Goal: Task Accomplishment & Management: Use online tool/utility

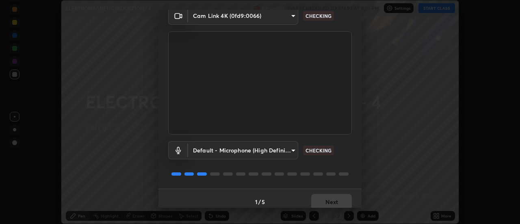
scroll to position [43, 0]
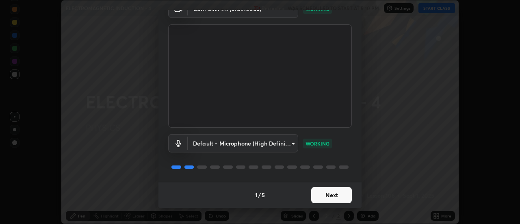
click at [326, 198] on button "Next" at bounding box center [331, 195] width 41 height 16
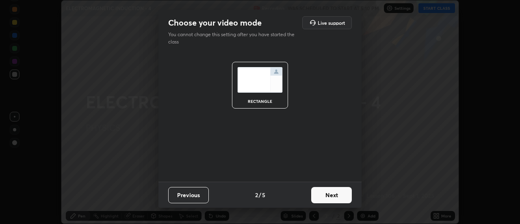
scroll to position [0, 0]
click at [339, 198] on button "Next" at bounding box center [331, 195] width 41 height 16
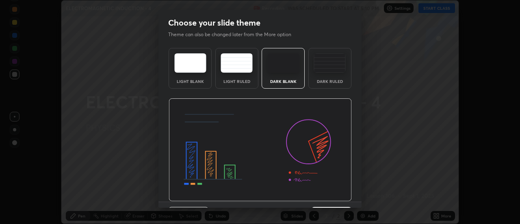
scroll to position [20, 0]
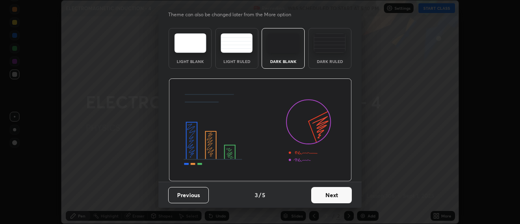
click at [335, 194] on button "Next" at bounding box center [331, 195] width 41 height 16
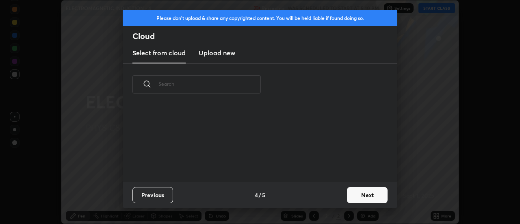
scroll to position [0, 0]
click at [357, 188] on button "Next" at bounding box center [367, 195] width 41 height 16
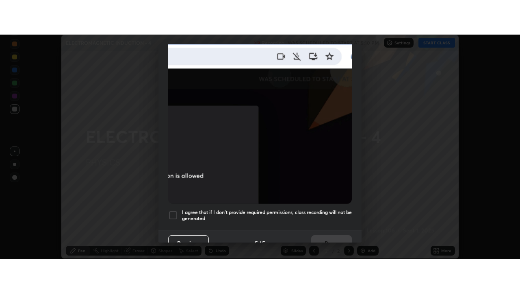
scroll to position [209, 0]
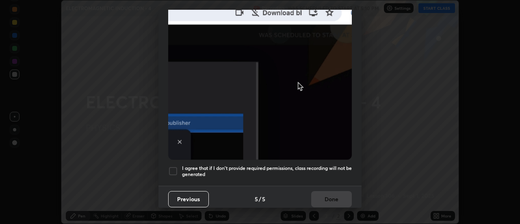
click at [174, 168] on div at bounding box center [173, 171] width 10 height 10
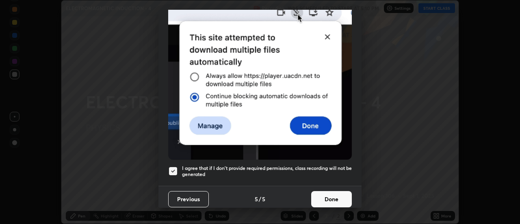
click at [330, 193] on button "Done" at bounding box center [331, 199] width 41 height 16
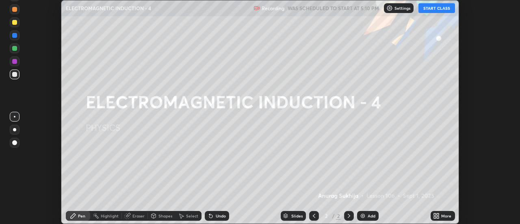
click at [437, 9] on button "START CLASS" at bounding box center [437, 8] width 37 height 10
click at [443, 215] on div "More" at bounding box center [446, 216] width 10 height 4
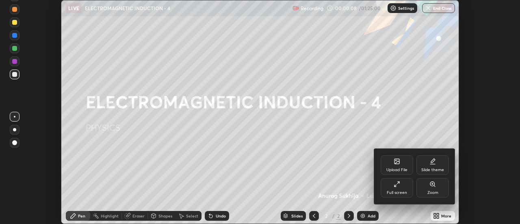
click at [398, 187] on icon at bounding box center [397, 184] width 7 height 7
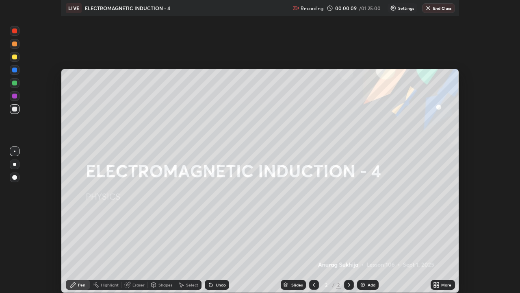
scroll to position [293, 520]
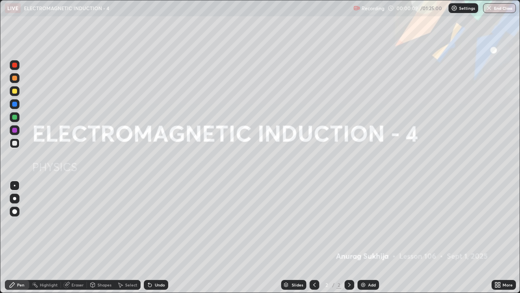
click at [368, 224] on div "Add" at bounding box center [369, 285] width 22 height 10
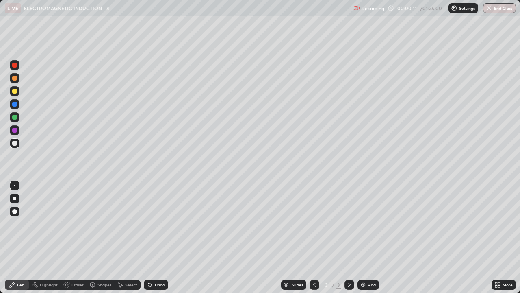
click at [16, 145] on div at bounding box center [15, 143] width 10 height 10
click at [15, 91] on div at bounding box center [14, 91] width 5 height 5
click at [155, 224] on div "Undo" at bounding box center [160, 284] width 10 height 4
click at [17, 143] on div at bounding box center [14, 143] width 5 height 5
click at [15, 91] on div at bounding box center [14, 91] width 5 height 5
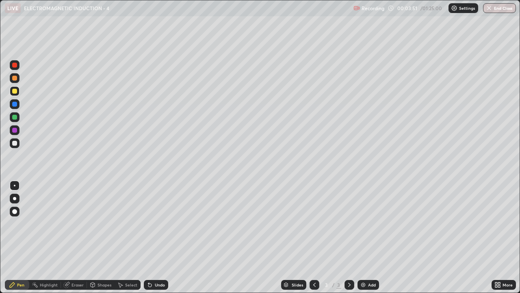
click at [370, 224] on div "Add" at bounding box center [369, 285] width 22 height 10
click at [160, 224] on div "Undo" at bounding box center [160, 284] width 10 height 4
click at [160, 224] on div "Undo" at bounding box center [156, 285] width 24 height 10
click at [159, 224] on div "Undo" at bounding box center [160, 284] width 10 height 4
click at [365, 224] on img at bounding box center [363, 284] width 7 height 7
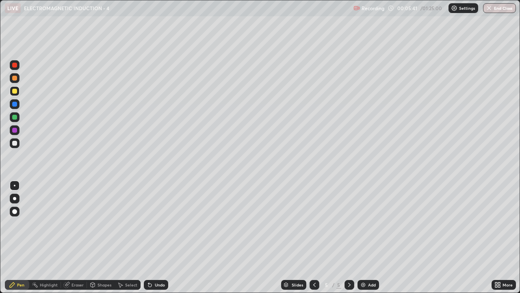
click at [19, 88] on div at bounding box center [15, 91] width 10 height 10
click at [156, 224] on div "Undo" at bounding box center [156, 285] width 24 height 10
click at [15, 119] on div at bounding box center [14, 117] width 5 height 5
click at [18, 139] on div at bounding box center [15, 143] width 10 height 10
click at [372, 224] on div "Add" at bounding box center [372, 284] width 8 height 4
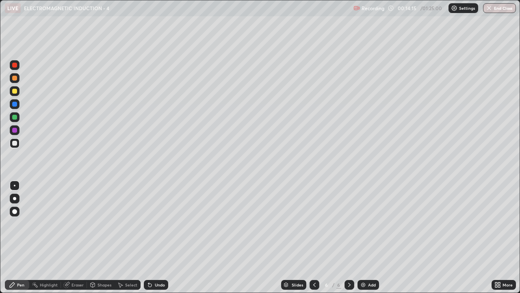
click at [368, 224] on div "Add" at bounding box center [372, 284] width 8 height 4
click at [15, 143] on div at bounding box center [14, 143] width 5 height 5
click at [15, 91] on div at bounding box center [14, 91] width 5 height 5
click at [368, 224] on div "Add" at bounding box center [372, 284] width 8 height 4
click at [160, 224] on div "Undo" at bounding box center [160, 284] width 10 height 4
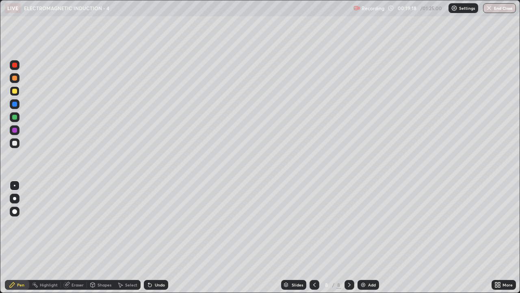
click at [155, 224] on div "Undo" at bounding box center [160, 284] width 10 height 4
click at [15, 117] on div at bounding box center [14, 117] width 5 height 5
click at [19, 143] on div at bounding box center [15, 143] width 10 height 10
click at [368, 224] on div "Add" at bounding box center [372, 284] width 8 height 4
click at [15, 93] on div at bounding box center [14, 91] width 5 height 5
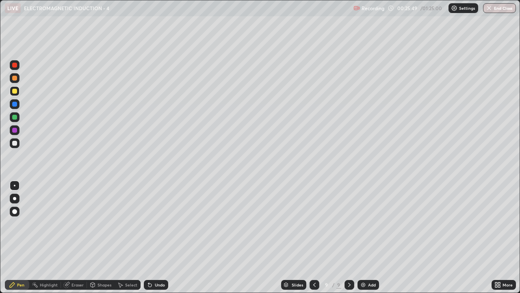
click at [365, 224] on img at bounding box center [363, 284] width 7 height 7
click at [14, 93] on div at bounding box center [14, 91] width 5 height 5
click at [14, 91] on div at bounding box center [14, 91] width 5 height 5
click at [14, 147] on div at bounding box center [15, 143] width 10 height 10
click at [16, 143] on div at bounding box center [14, 143] width 5 height 5
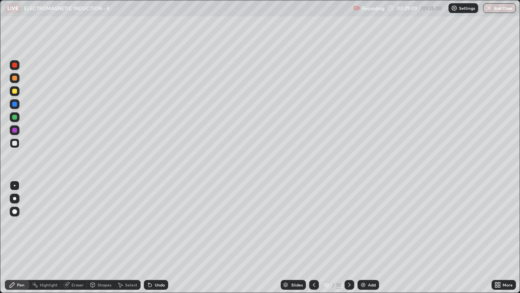
click at [17, 92] on div at bounding box center [14, 91] width 5 height 5
click at [15, 143] on div at bounding box center [14, 143] width 5 height 5
click at [19, 90] on div at bounding box center [15, 91] width 10 height 10
click at [496, 224] on div "More" at bounding box center [504, 285] width 24 height 10
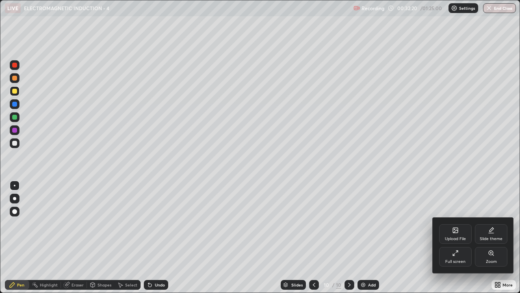
click at [504, 224] on div "Upload File Slide theme Full screen Zoom" at bounding box center [473, 244] width 81 height 55
click at [497, 192] on div at bounding box center [260, 146] width 520 height 293
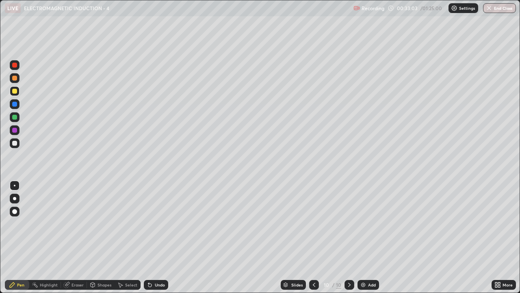
click at [129, 224] on div "Select" at bounding box center [131, 284] width 12 height 4
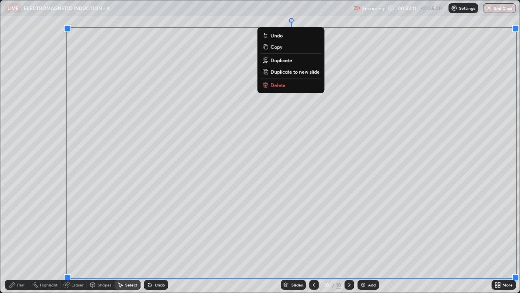
click at [277, 70] on p "Duplicate to new slide" at bounding box center [295, 71] width 49 height 7
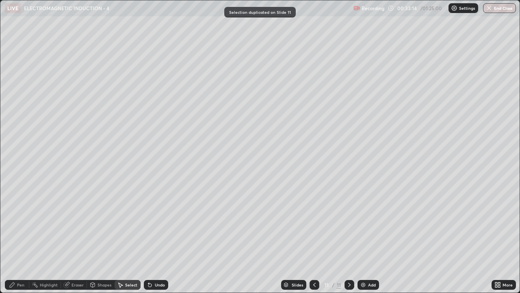
click at [11, 224] on icon at bounding box center [12, 284] width 7 height 7
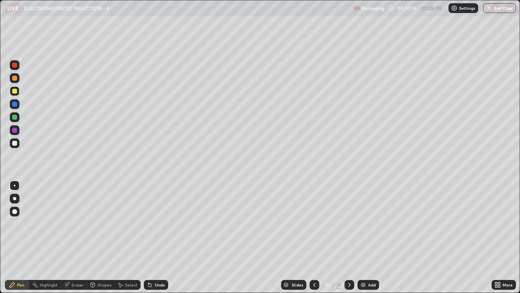
click at [15, 144] on div at bounding box center [14, 143] width 5 height 5
click at [126, 224] on div "Select" at bounding box center [131, 284] width 12 height 4
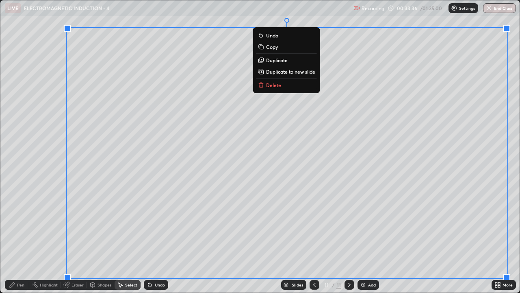
click at [278, 85] on p "Delete" at bounding box center [273, 85] width 15 height 7
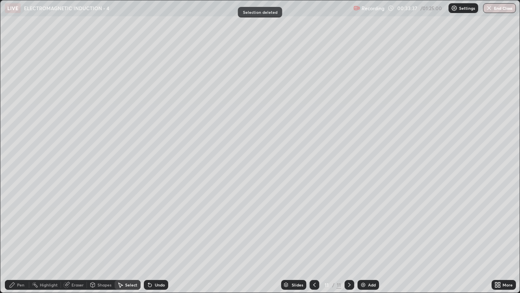
click at [18, 224] on div "Pen" at bounding box center [17, 285] width 24 height 10
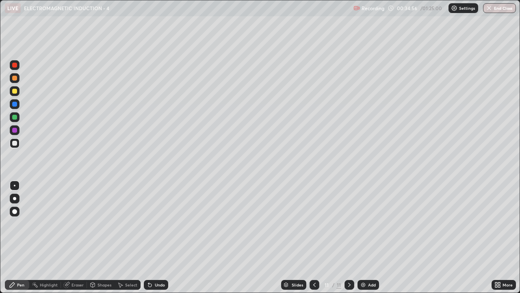
click at [14, 91] on div at bounding box center [14, 91] width 5 height 5
click at [18, 146] on div at bounding box center [15, 143] width 10 height 10
click at [15, 89] on div at bounding box center [14, 91] width 5 height 5
click at [14, 89] on div at bounding box center [14, 91] width 5 height 5
click at [161, 224] on div "Undo" at bounding box center [160, 284] width 10 height 4
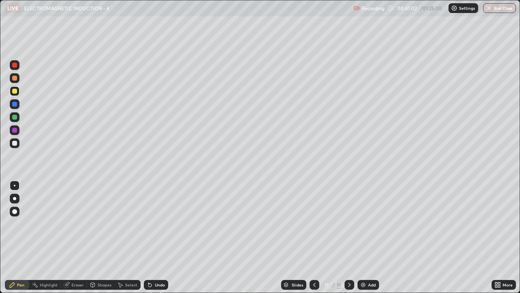
click at [14, 145] on div at bounding box center [14, 143] width 5 height 5
click at [77, 224] on div "Eraser" at bounding box center [78, 284] width 12 height 4
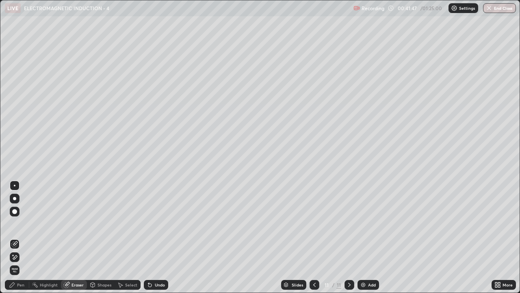
click at [22, 224] on div "Pen" at bounding box center [20, 284] width 7 height 4
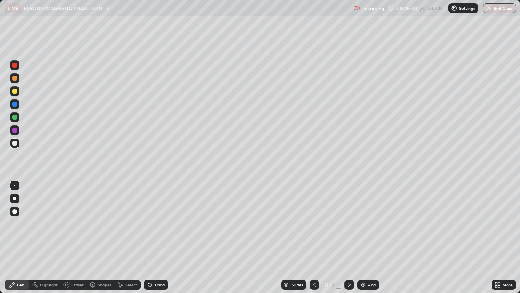
click at [131, 224] on div "Select" at bounding box center [131, 284] width 12 height 4
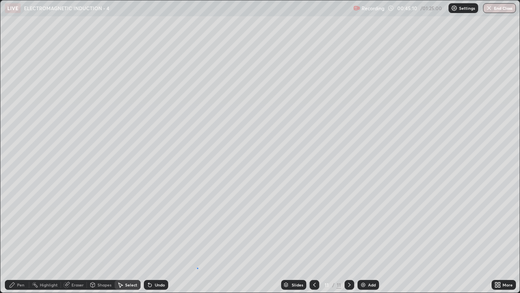
click at [197, 224] on div "0 ° Undo Copy Duplicate Duplicate to new slide Delete" at bounding box center [259, 146] width 519 height 292
click at [232, 224] on div "0 ° Undo Copy Duplicate Duplicate to new slide Delete" at bounding box center [259, 146] width 519 height 292
click at [132, 224] on div "Select" at bounding box center [131, 284] width 12 height 4
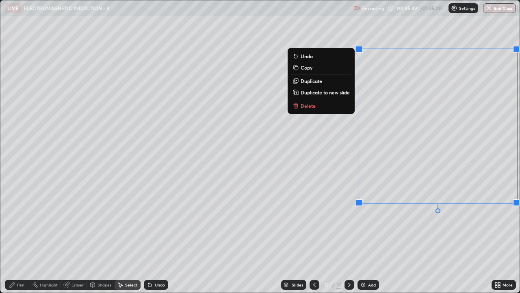
click at [328, 103] on button "Delete" at bounding box center [321, 106] width 61 height 10
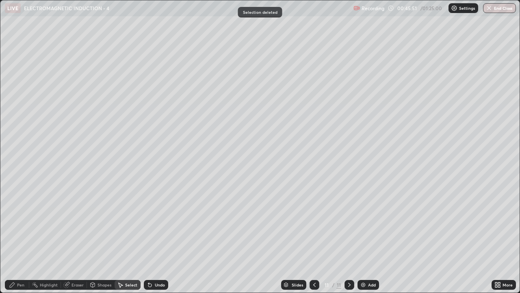
click at [23, 224] on div "Pen" at bounding box center [20, 284] width 7 height 4
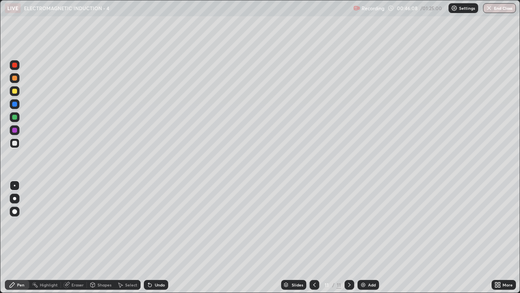
click at [22, 224] on div "Pen" at bounding box center [20, 284] width 7 height 4
click at [17, 91] on div at bounding box center [14, 91] width 5 height 5
click at [12, 92] on div at bounding box center [14, 91] width 5 height 5
click at [69, 224] on icon at bounding box center [66, 284] width 7 height 7
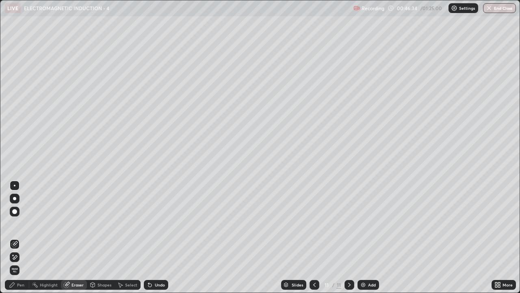
click at [19, 224] on div "Pen" at bounding box center [20, 284] width 7 height 4
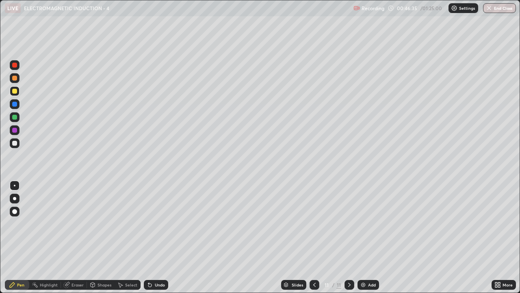
click at [14, 90] on div at bounding box center [14, 91] width 5 height 5
click at [87, 224] on div "Shapes" at bounding box center [101, 285] width 28 height 10
click at [25, 224] on div "Pen" at bounding box center [17, 285] width 24 height 10
click at [80, 224] on div "Eraser" at bounding box center [78, 284] width 12 height 4
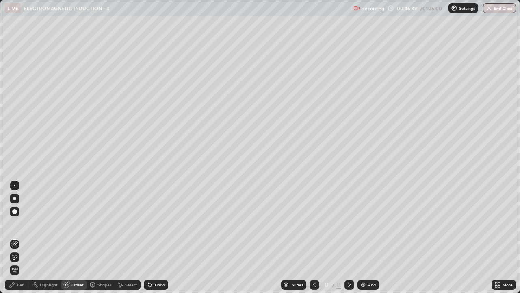
click at [22, 224] on div "Pen" at bounding box center [20, 284] width 7 height 4
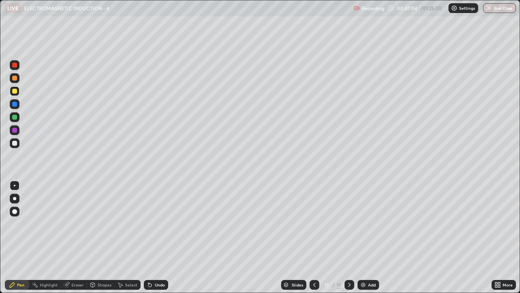
click at [16, 89] on div at bounding box center [14, 91] width 5 height 5
click at [13, 91] on div at bounding box center [14, 91] width 5 height 5
click at [17, 92] on div at bounding box center [15, 91] width 10 height 10
click at [15, 143] on div at bounding box center [14, 143] width 5 height 5
click at [15, 92] on div at bounding box center [14, 91] width 5 height 5
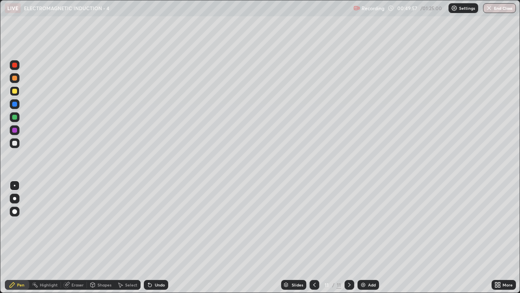
click at [69, 224] on icon at bounding box center [66, 284] width 7 height 7
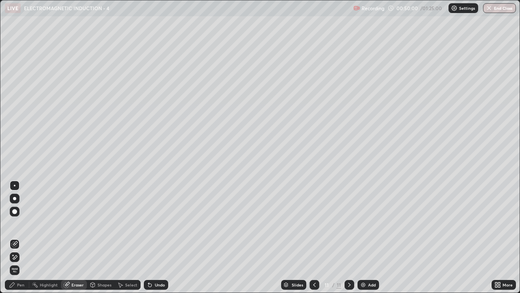
click at [15, 224] on div "Pen" at bounding box center [17, 285] width 24 height 10
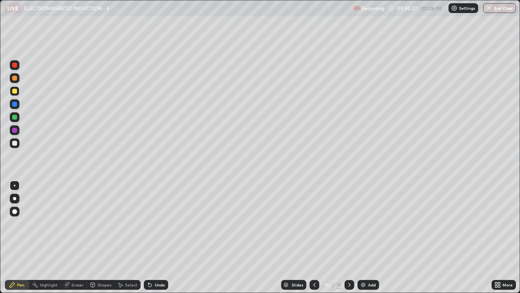
click at [16, 147] on div at bounding box center [15, 143] width 10 height 10
click at [72, 224] on div "Eraser" at bounding box center [78, 284] width 12 height 4
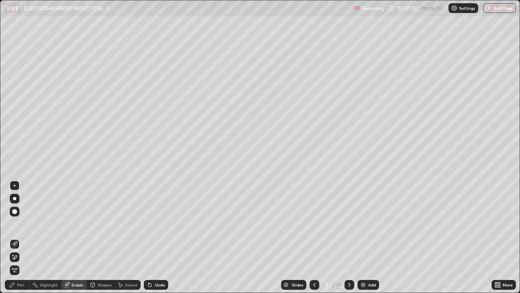
click at [13, 224] on icon at bounding box center [12, 284] width 7 height 7
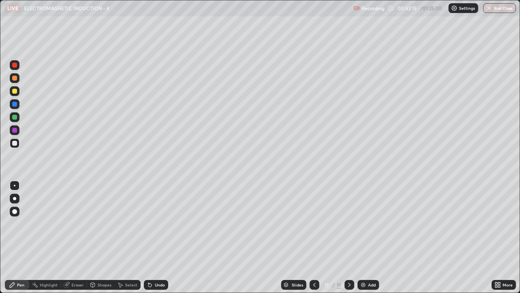
click at [15, 91] on div at bounding box center [14, 91] width 5 height 5
click at [364, 224] on img at bounding box center [363, 284] width 7 height 7
click at [16, 143] on div at bounding box center [14, 143] width 5 height 5
click at [17, 92] on div at bounding box center [14, 91] width 5 height 5
click at [15, 91] on div at bounding box center [14, 91] width 5 height 5
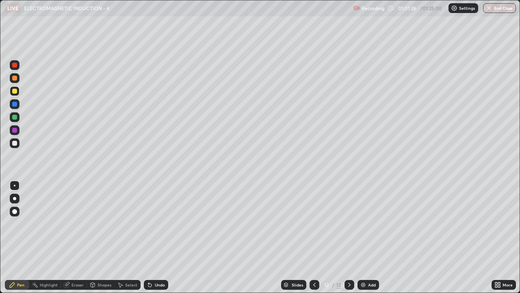
click at [159, 224] on div "Undo" at bounding box center [156, 285] width 24 height 10
click at [81, 224] on div "Eraser" at bounding box center [78, 284] width 12 height 4
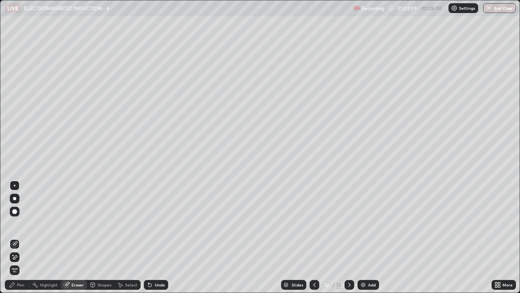
click at [22, 224] on div "Pen" at bounding box center [20, 284] width 7 height 4
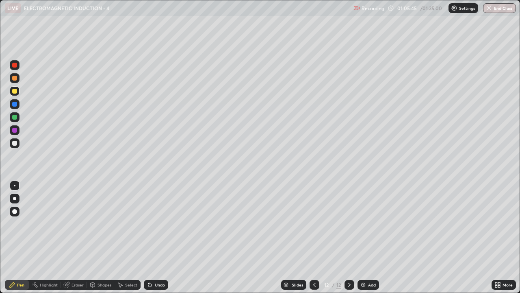
click at [133, 224] on div "Select" at bounding box center [131, 284] width 12 height 4
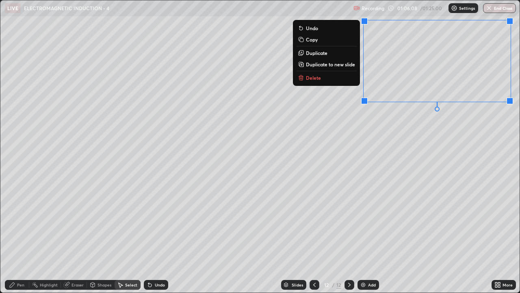
click at [340, 63] on p "Duplicate to new slide" at bounding box center [330, 64] width 49 height 7
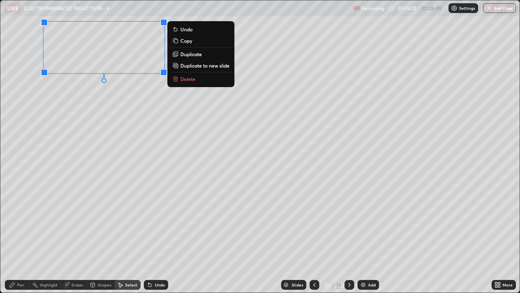
click at [82, 104] on div "0 ° Undo Copy Duplicate Duplicate to new slide Delete" at bounding box center [259, 146] width 519 height 292
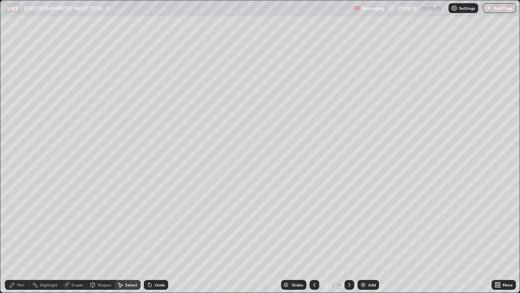
click at [11, 224] on div "Pen" at bounding box center [17, 285] width 24 height 10
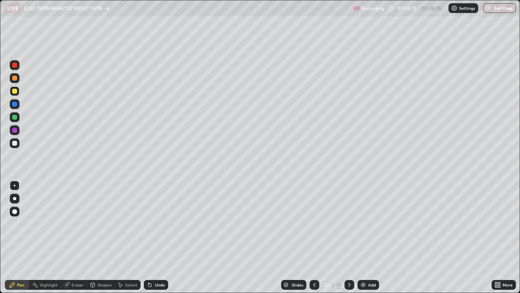
click at [15, 90] on div at bounding box center [14, 91] width 5 height 5
click at [15, 143] on div at bounding box center [14, 143] width 5 height 5
click at [12, 144] on div at bounding box center [14, 143] width 5 height 5
click at [16, 91] on div at bounding box center [14, 91] width 5 height 5
click at [153, 224] on div "Undo" at bounding box center [156, 285] width 24 height 10
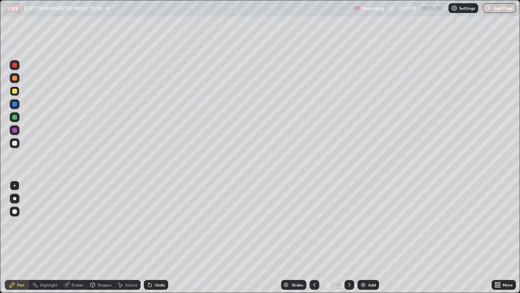
click at [154, 224] on div "Undo" at bounding box center [156, 285] width 24 height 10
click at [155, 224] on div "Undo" at bounding box center [160, 284] width 10 height 4
click at [80, 224] on div "Eraser" at bounding box center [78, 284] width 12 height 4
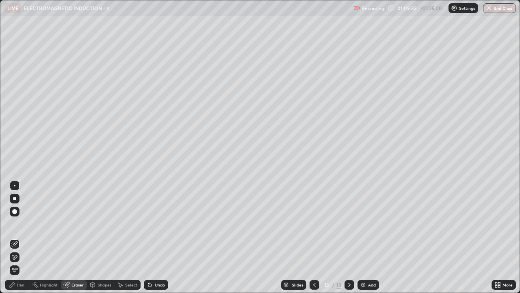
click at [21, 224] on div "Pen" at bounding box center [17, 285] width 24 height 10
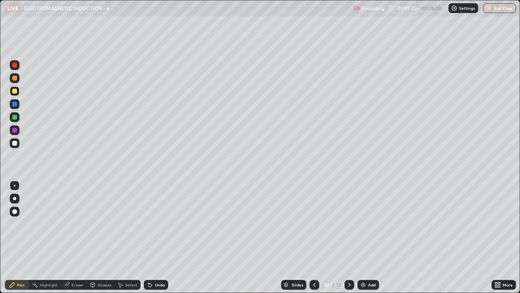
click at [14, 91] on div at bounding box center [14, 91] width 5 height 5
click at [65, 224] on icon at bounding box center [66, 284] width 5 height 5
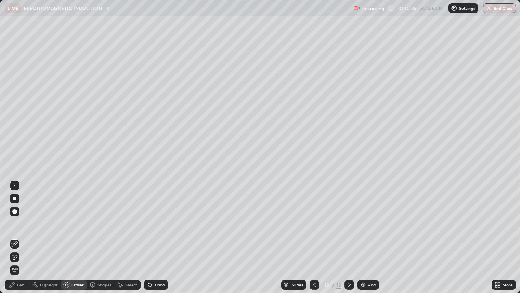
click at [15, 224] on icon at bounding box center [12, 284] width 7 height 7
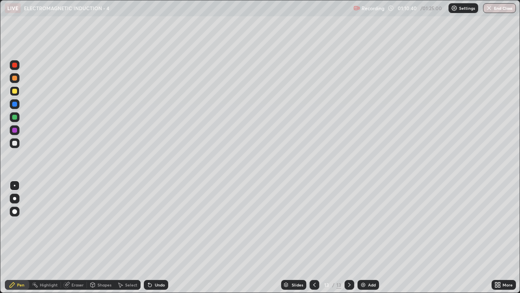
click at [148, 224] on icon at bounding box center [148, 282] width 1 height 1
click at [151, 224] on icon at bounding box center [150, 284] width 7 height 7
click at [152, 224] on icon at bounding box center [150, 284] width 7 height 7
click at [157, 224] on div "Undo" at bounding box center [160, 284] width 10 height 4
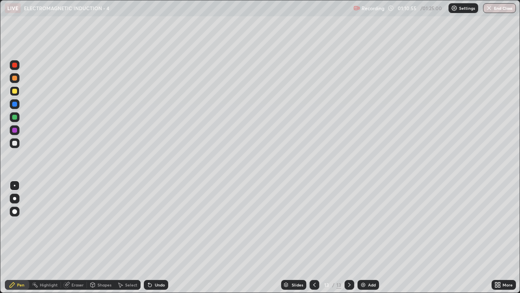
click at [157, 224] on div "Undo" at bounding box center [160, 284] width 10 height 4
click at [158, 224] on div "Undo" at bounding box center [160, 284] width 10 height 4
click at [156, 224] on div "Undo" at bounding box center [160, 284] width 10 height 4
click at [11, 143] on div at bounding box center [15, 143] width 10 height 10
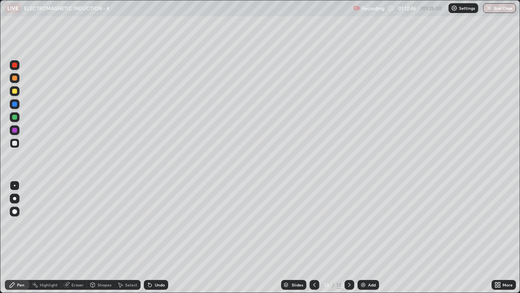
click at [13, 94] on div at bounding box center [15, 91] width 10 height 10
click at [161, 224] on div "Undo" at bounding box center [160, 284] width 10 height 4
click at [165, 224] on div "Undo" at bounding box center [156, 285] width 24 height 10
click at [160, 224] on div "Undo" at bounding box center [160, 284] width 10 height 4
click at [159, 224] on div "Undo" at bounding box center [160, 284] width 10 height 4
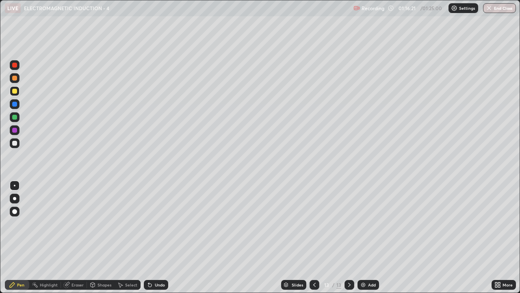
click at [159, 224] on div "Undo" at bounding box center [160, 284] width 10 height 4
click at [363, 224] on img at bounding box center [363, 284] width 7 height 7
click at [14, 143] on div at bounding box center [14, 143] width 5 height 5
click at [15, 91] on div at bounding box center [14, 91] width 5 height 5
click at [17, 144] on div at bounding box center [15, 143] width 10 height 10
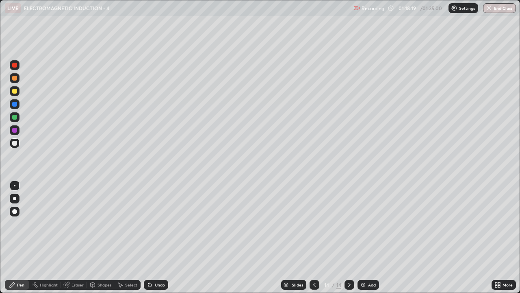
click at [19, 92] on div at bounding box center [15, 91] width 10 height 10
click at [314, 224] on icon at bounding box center [314, 284] width 7 height 7
click at [348, 224] on icon at bounding box center [349, 284] width 7 height 7
click at [157, 224] on div "Undo" at bounding box center [160, 284] width 10 height 4
click at [156, 224] on div "Undo" at bounding box center [160, 284] width 10 height 4
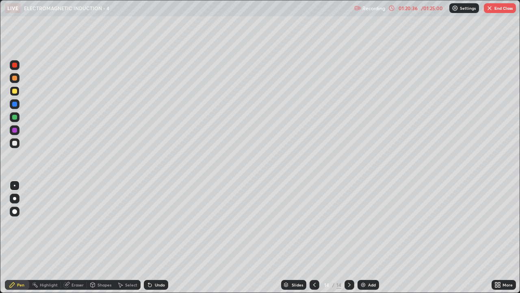
click at [157, 224] on div "Undo" at bounding box center [160, 284] width 10 height 4
click at [161, 224] on div "Undo" at bounding box center [160, 284] width 10 height 4
click at [80, 224] on div "Eraser" at bounding box center [78, 284] width 12 height 4
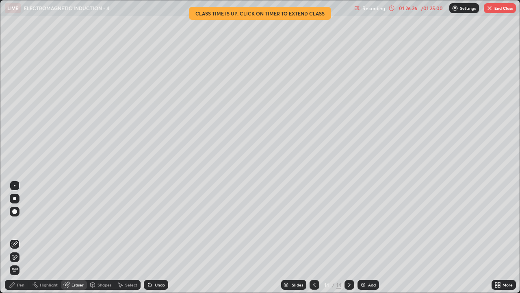
click at [497, 9] on button "End Class" at bounding box center [500, 8] width 32 height 10
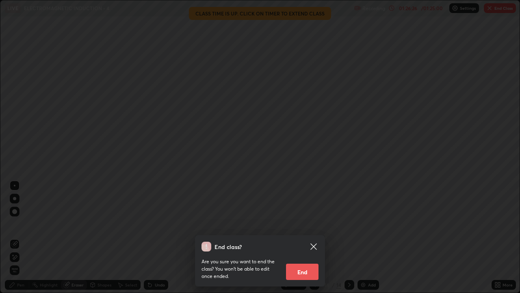
click at [314, 224] on button "End" at bounding box center [302, 271] width 33 height 16
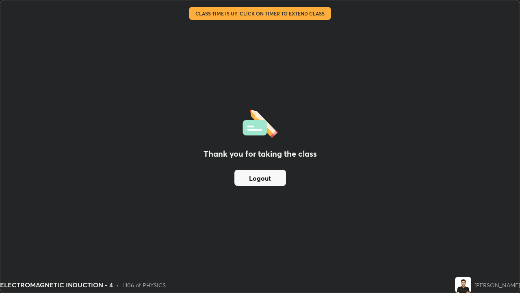
click at [278, 179] on button "Logout" at bounding box center [261, 177] width 52 height 16
click at [278, 180] on button "Logout" at bounding box center [261, 177] width 52 height 16
click at [277, 179] on button "Logout" at bounding box center [261, 177] width 52 height 16
click at [277, 178] on button "Logout" at bounding box center [261, 177] width 52 height 16
click at [278, 177] on button "Logout" at bounding box center [261, 177] width 52 height 16
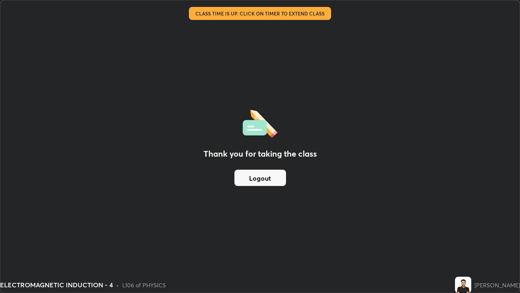
click at [277, 178] on button "Logout" at bounding box center [261, 177] width 52 height 16
click at [276, 177] on button "Logout" at bounding box center [261, 177] width 52 height 16
